Goal: Task Accomplishment & Management: Complete application form

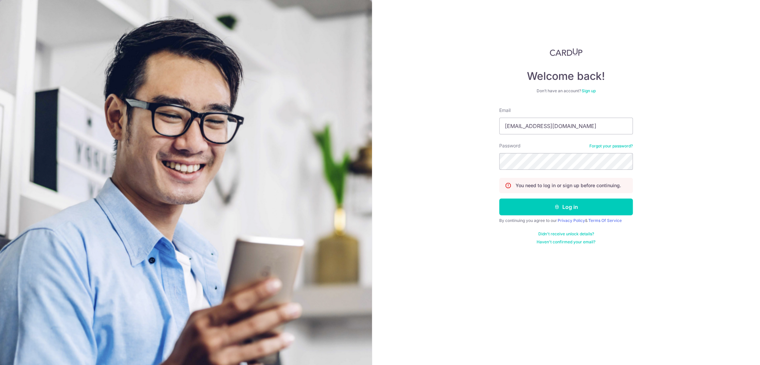
click at [534, 212] on button "Log in" at bounding box center [566, 206] width 134 height 17
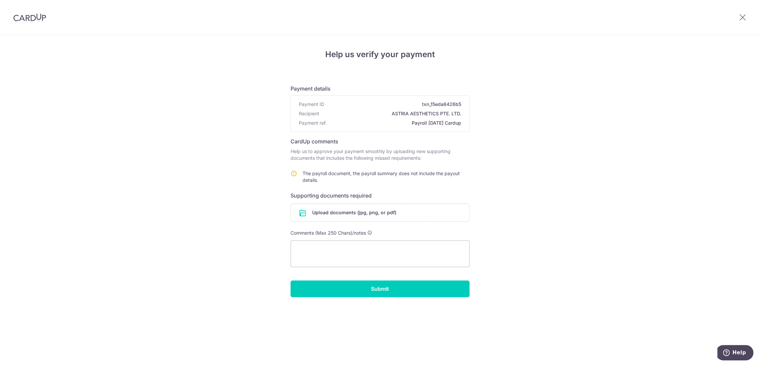
click at [345, 201] on form "Payment details Payment ID txn_15eda6426b5 Recipient ASTRIA AESTHETICS PTE. LTD…" at bounding box center [380, 188] width 179 height 218
click at [347, 207] on input "file" at bounding box center [380, 212] width 178 height 17
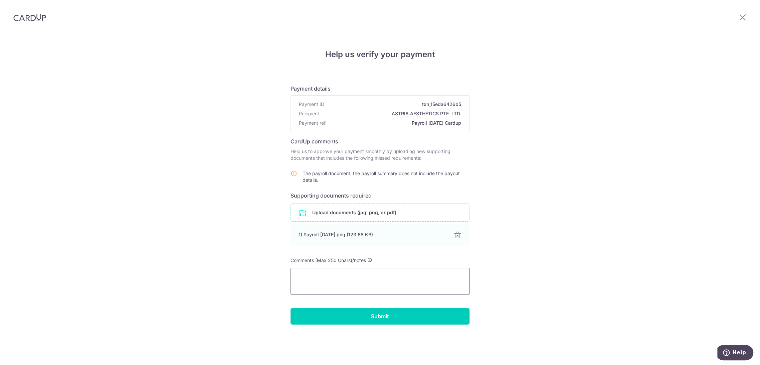
click at [334, 277] on textarea at bounding box center [380, 281] width 179 height 27
type textarea "Updated payroll for august"
click at [355, 315] on input "Submit" at bounding box center [380, 316] width 179 height 17
